Goal: Register for event/course

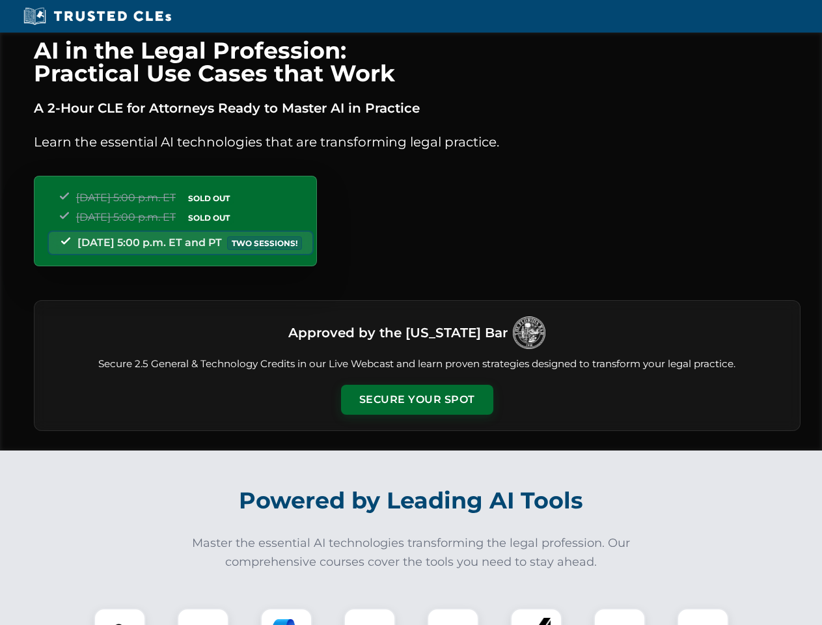
click at [416, 399] on button "Secure Your Spot" at bounding box center [417, 400] width 152 height 30
click at [120, 616] on img at bounding box center [120, 634] width 38 height 38
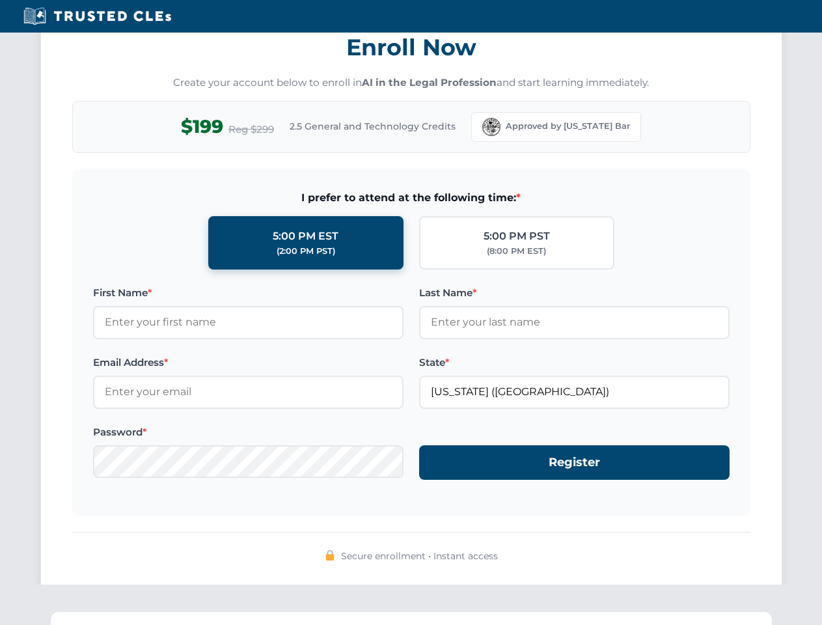
scroll to position [1277, 0]
